Goal: Check status: Check status

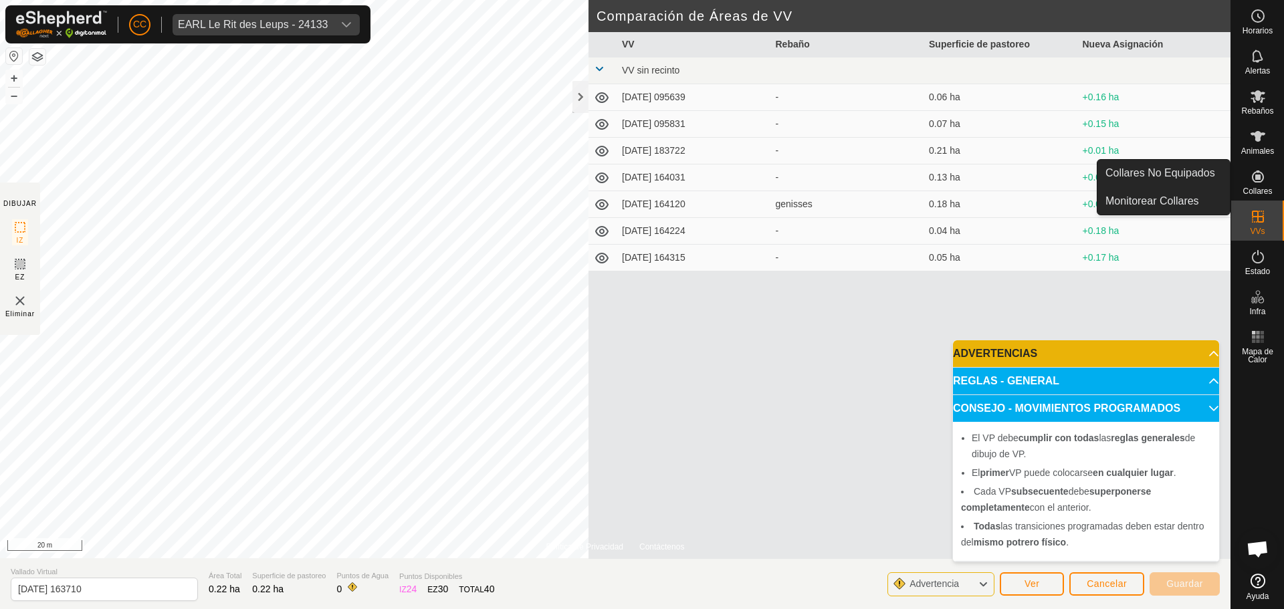
click at [1264, 185] on es-neckbands-svg-icon at bounding box center [1258, 176] width 24 height 21
click at [1208, 177] on link "Collares No Equipados" at bounding box center [1164, 173] width 132 height 27
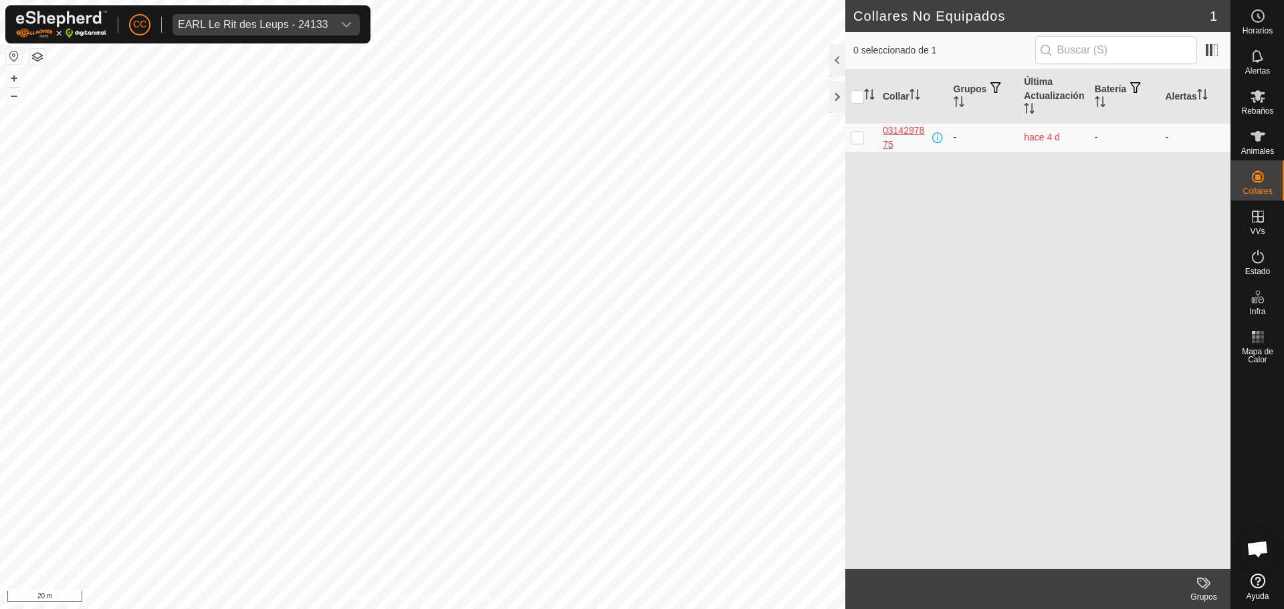
click at [899, 134] on div "0314297875" at bounding box center [906, 138] width 47 height 28
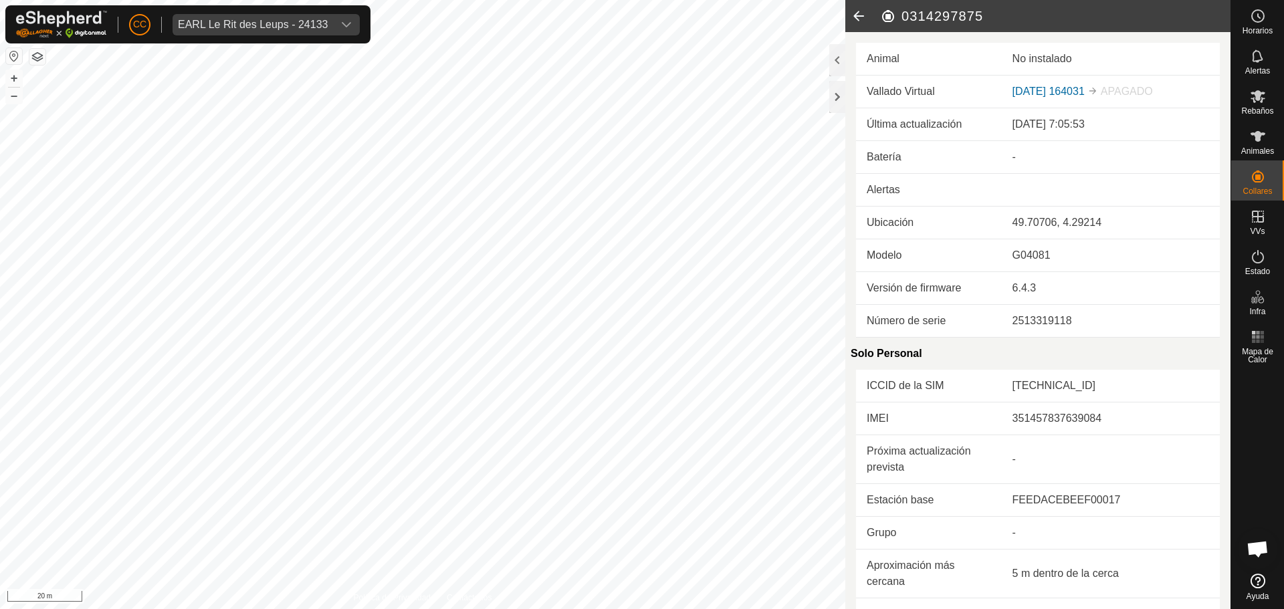
scroll to position [67, 0]
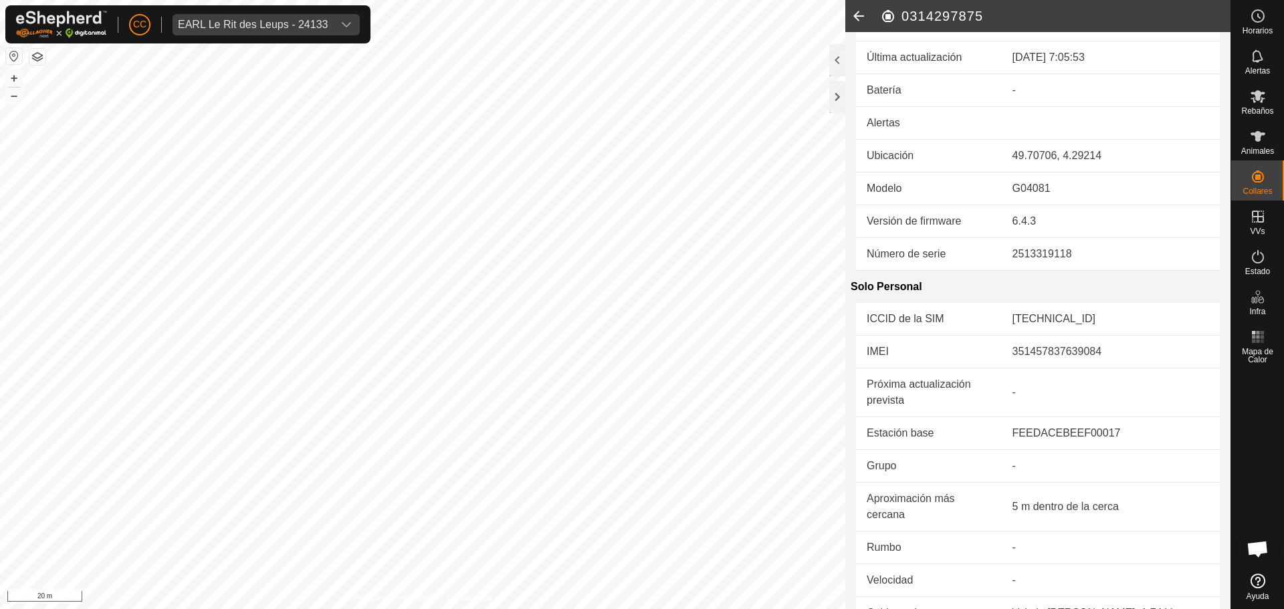
drag, startPoint x: 1061, startPoint y: 127, endPoint x: 998, endPoint y: 127, distance: 62.9
click at [1002, 127] on td at bounding box center [1111, 123] width 218 height 33
drag, startPoint x: 1054, startPoint y: 123, endPoint x: 1084, endPoint y: 123, distance: 30.8
click at [1057, 123] on td at bounding box center [1111, 123] width 218 height 33
click at [1084, 123] on td at bounding box center [1111, 123] width 218 height 33
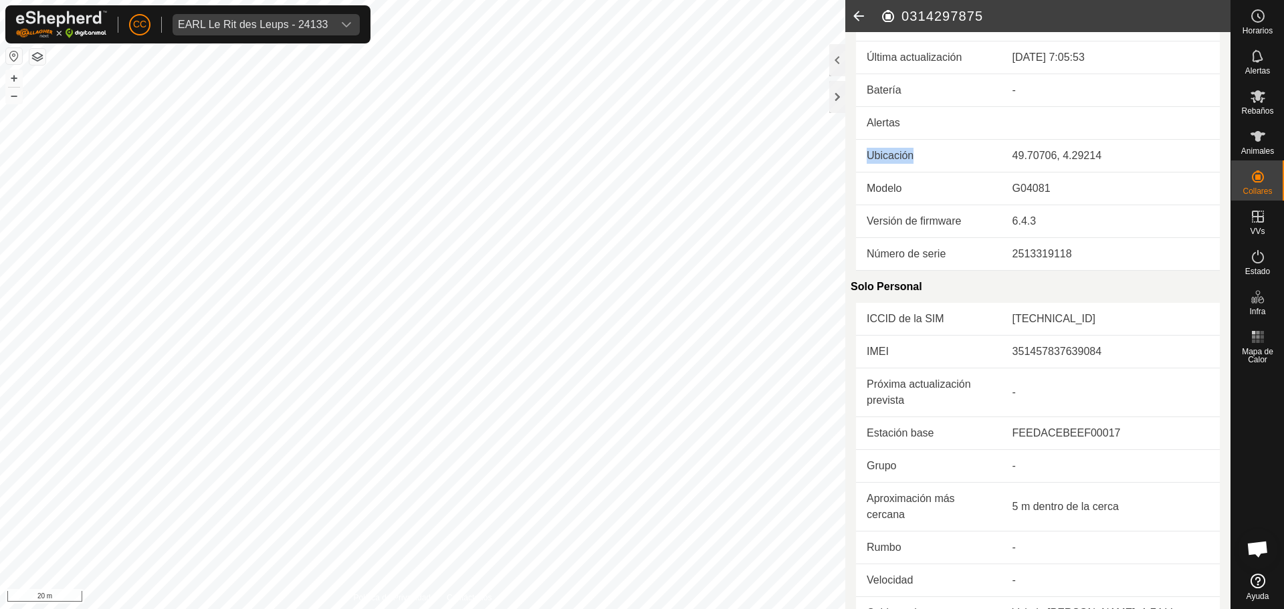
click at [1084, 123] on td at bounding box center [1111, 123] width 218 height 33
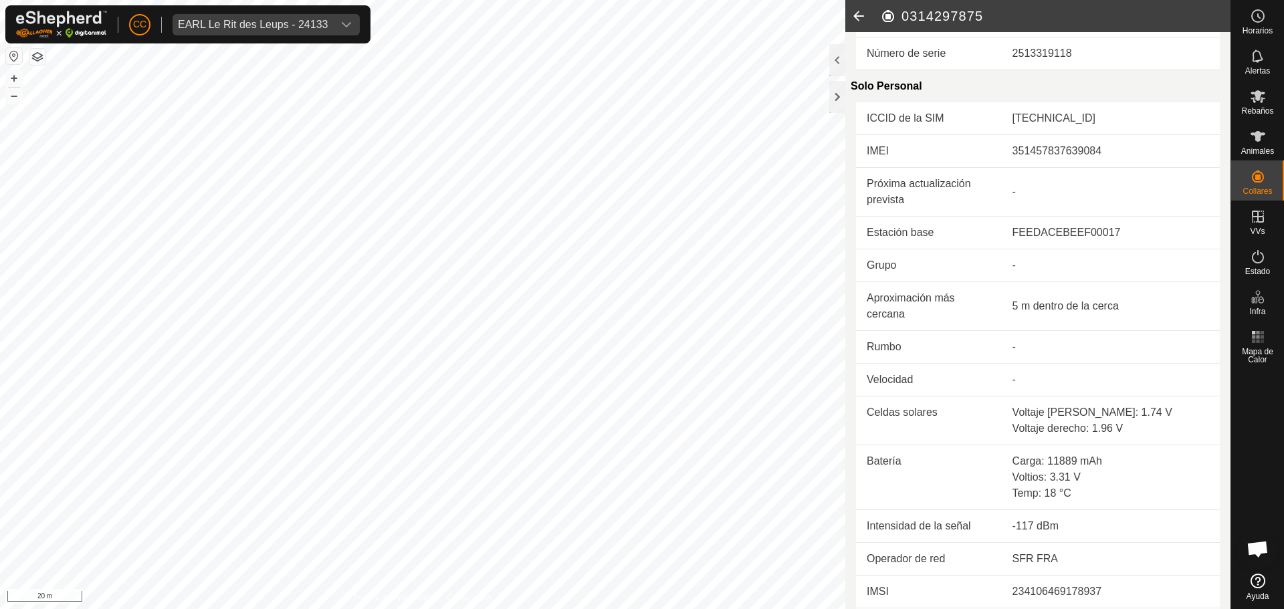
scroll to position [300, 0]
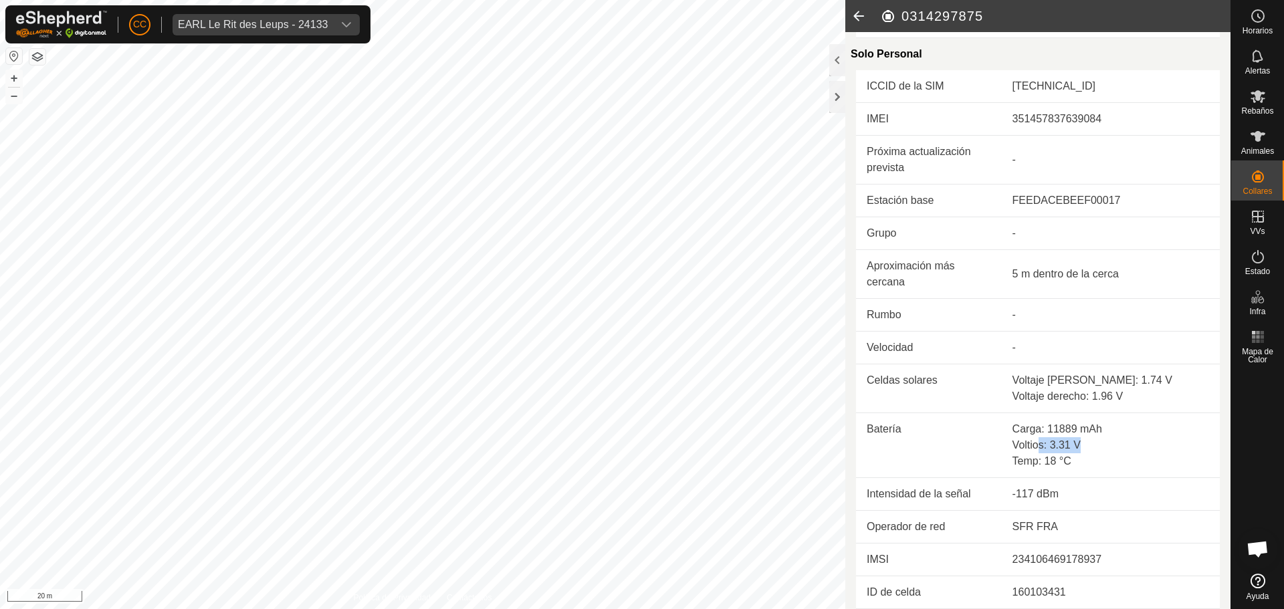
drag, startPoint x: 1035, startPoint y: 453, endPoint x: 1052, endPoint y: 498, distance: 47.8
click at [1138, 450] on div "Voltios: 3.31 V" at bounding box center [1111, 445] width 197 height 16
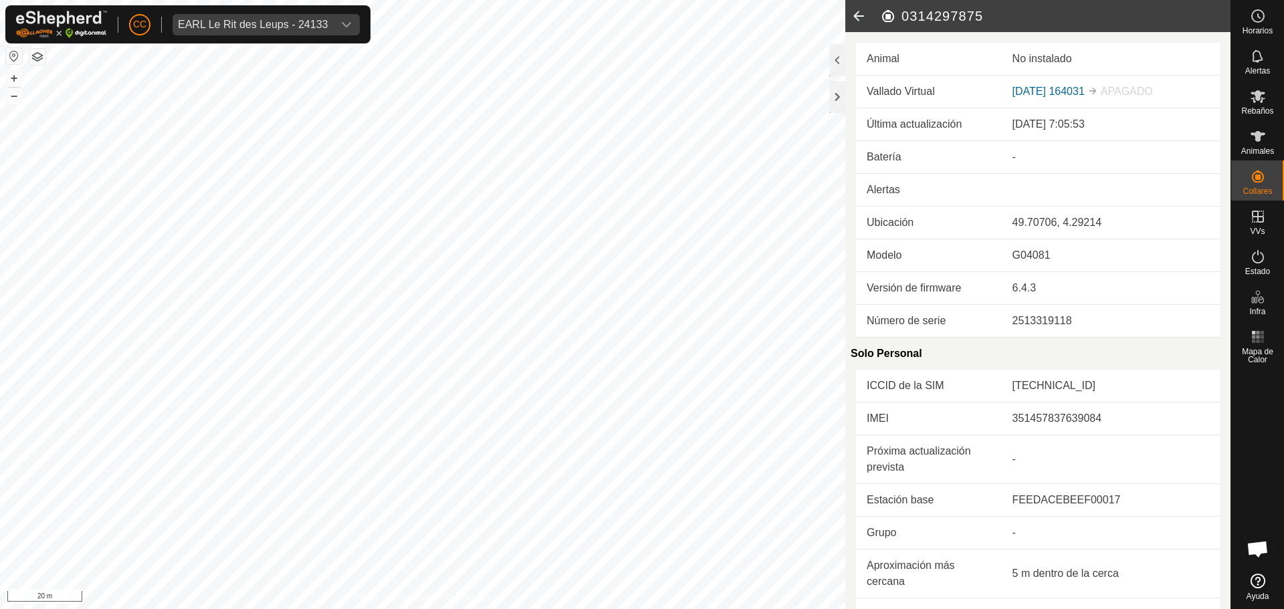
click at [1041, 57] on div "No instalado" at bounding box center [1111, 59] width 197 height 16
drag, startPoint x: 1025, startPoint y: 78, endPoint x: 1037, endPoint y: 80, distance: 12.2
click at [1037, 80] on td "[DATE] 164031 APAGADO" at bounding box center [1111, 92] width 218 height 33
click at [1066, 91] on link "[DATE] 164031" at bounding box center [1049, 91] width 72 height 11
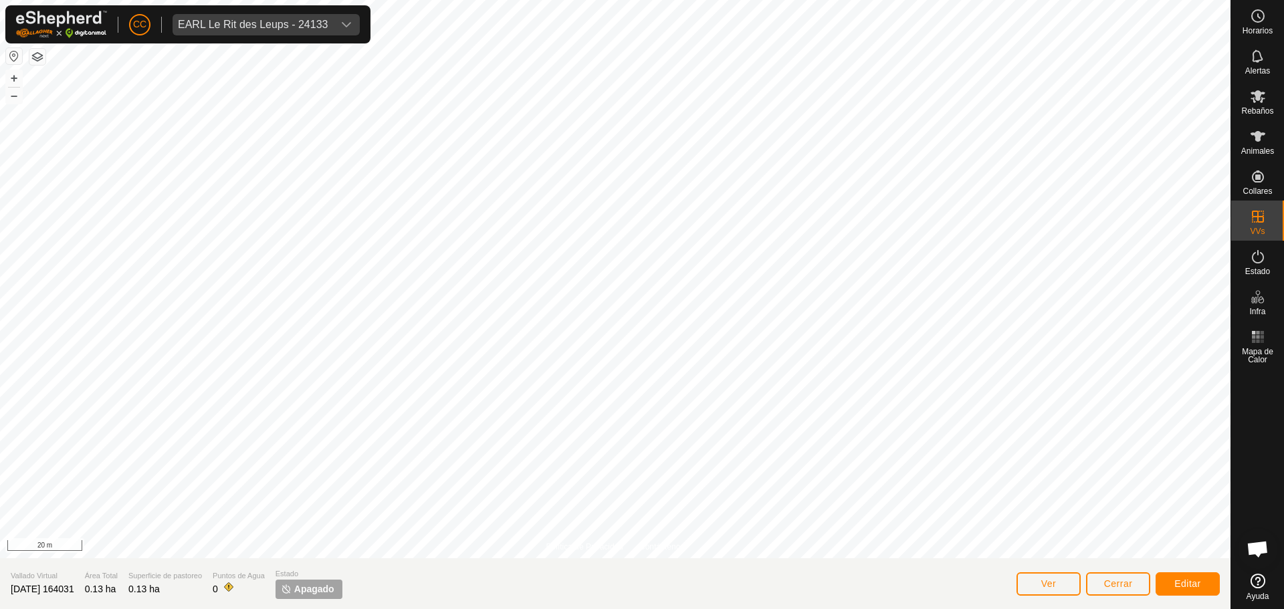
click at [1084, 589] on div "Ver Cerrar Editar" at bounding box center [1118, 584] width 203 height 32
click at [1112, 584] on span "Cerrar" at bounding box center [1118, 584] width 29 height 11
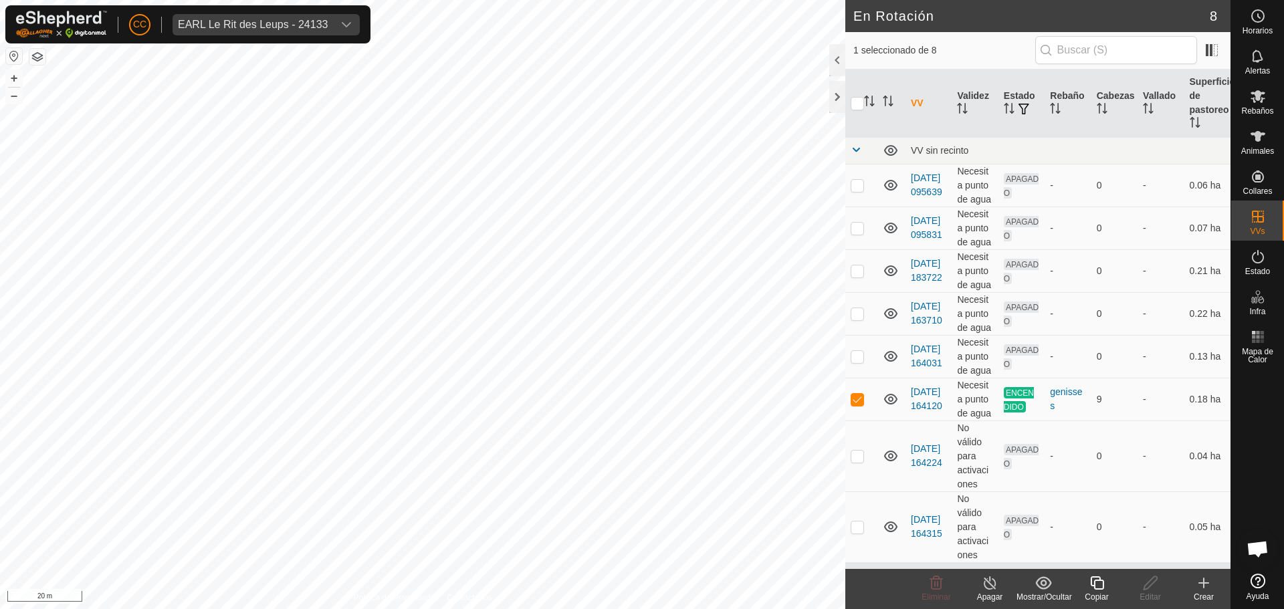
click at [1051, 593] on div "Mostrar/Ocultar" at bounding box center [1044, 597] width 54 height 12
click at [918, 197] on link "[DATE] 095639" at bounding box center [926, 185] width 31 height 25
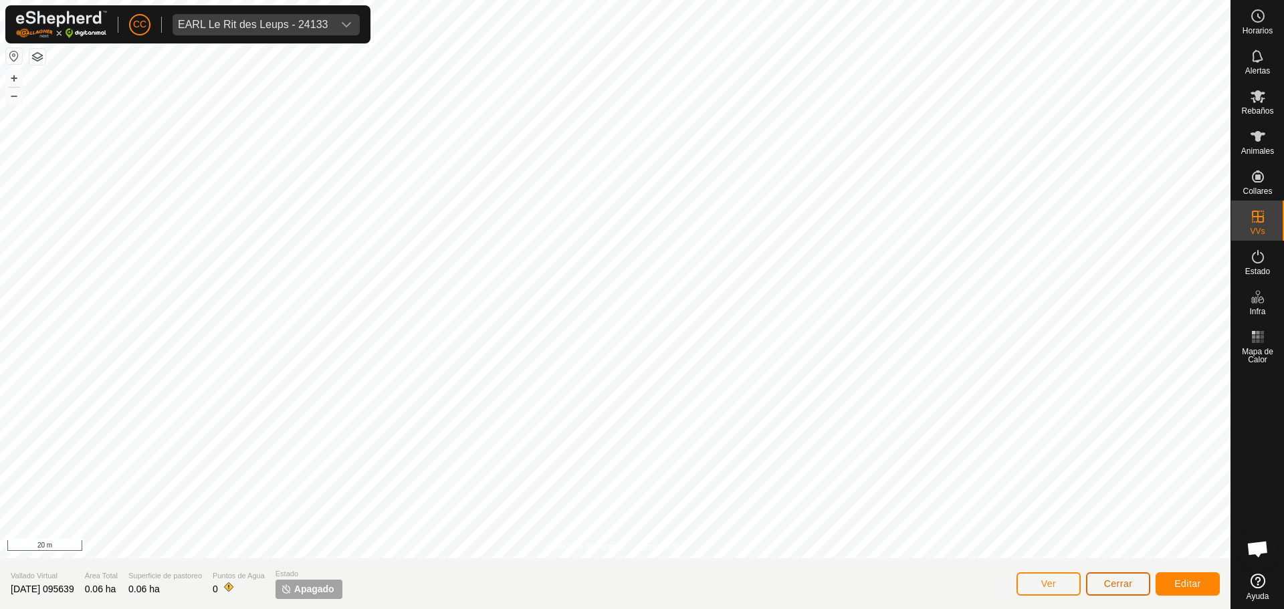
click at [1126, 585] on span "Cerrar" at bounding box center [1118, 584] width 29 height 11
